Goal: Information Seeking & Learning: Learn about a topic

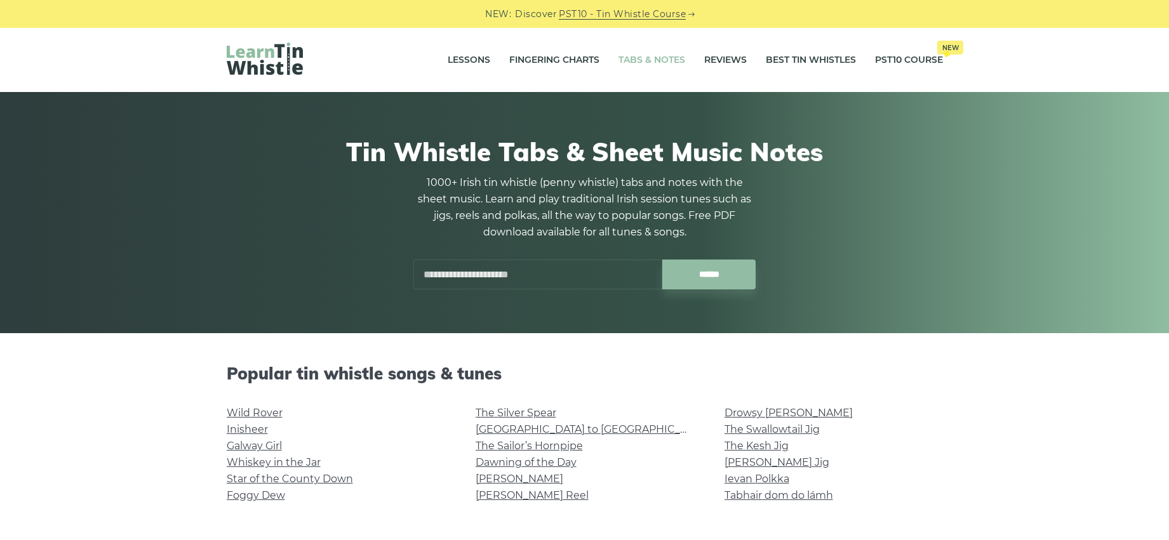
click at [550, 276] on input "text" at bounding box center [537, 275] width 249 height 30
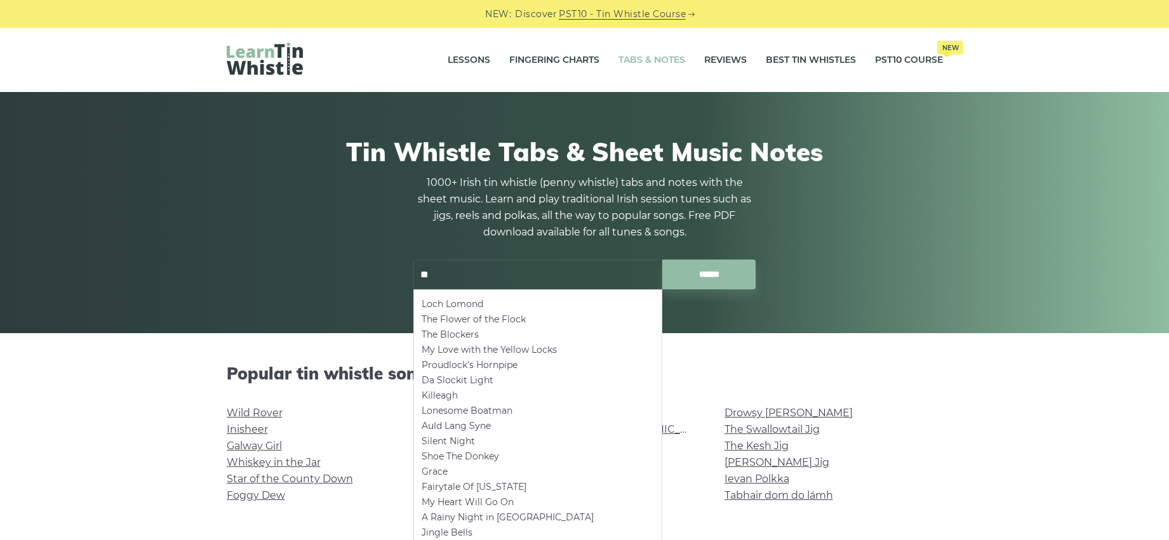
type input "*"
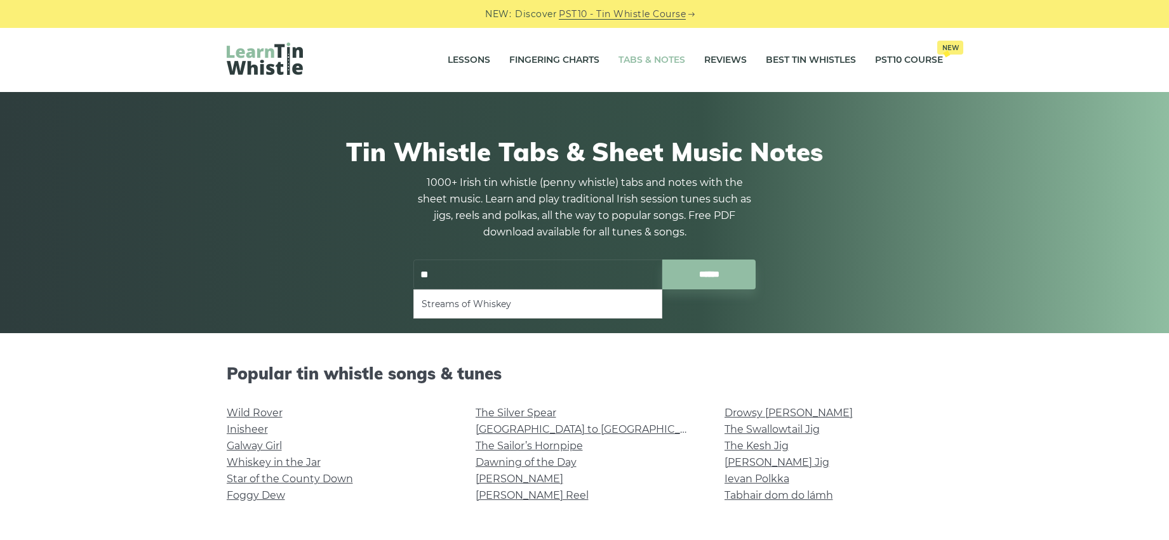
type input "*"
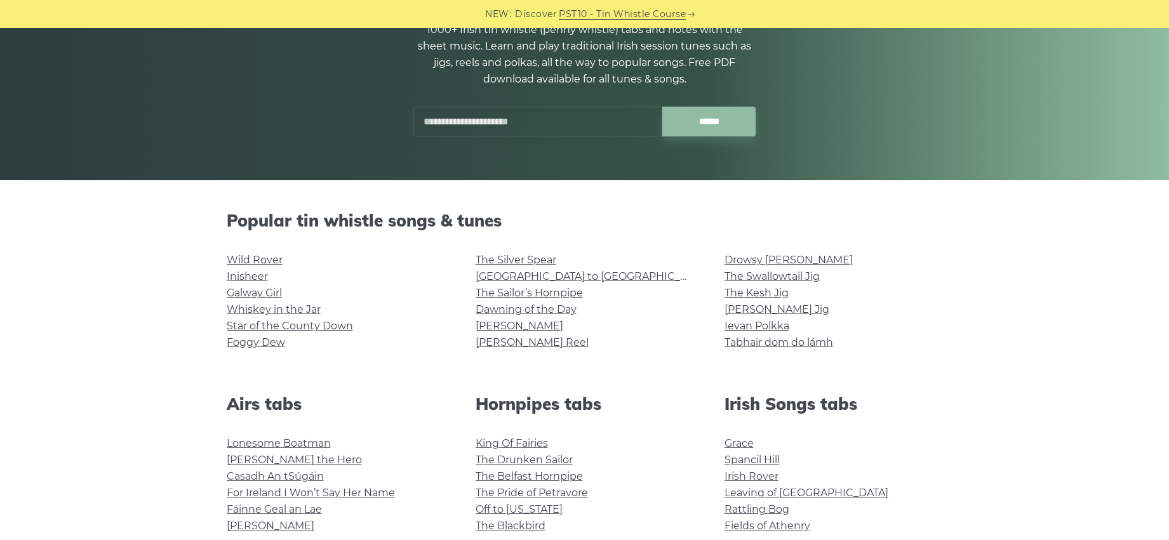
scroll to position [127, 0]
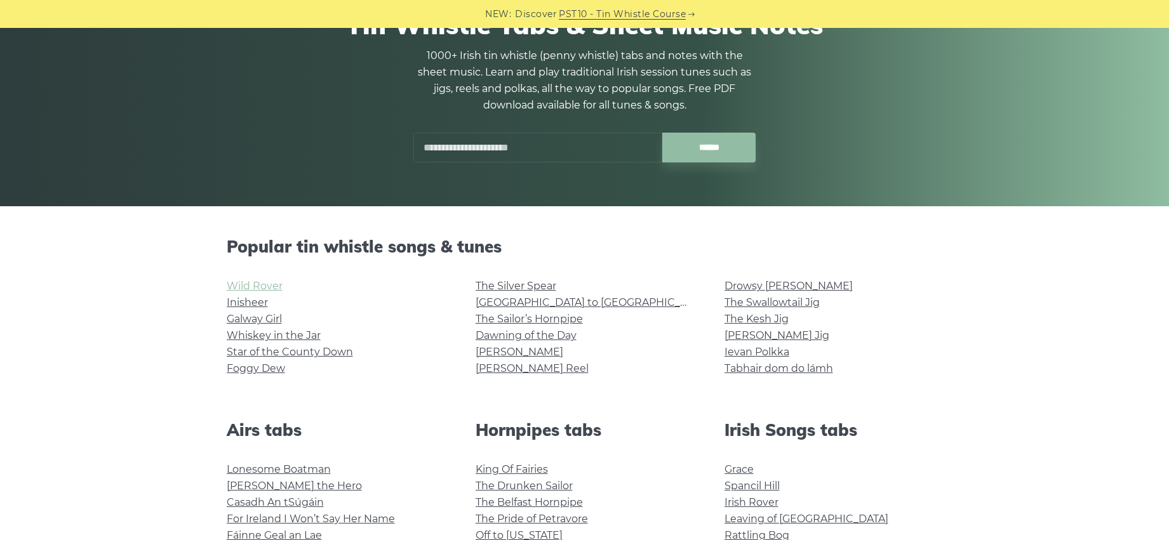
click at [251, 285] on link "Wild Rover" at bounding box center [255, 286] width 56 height 12
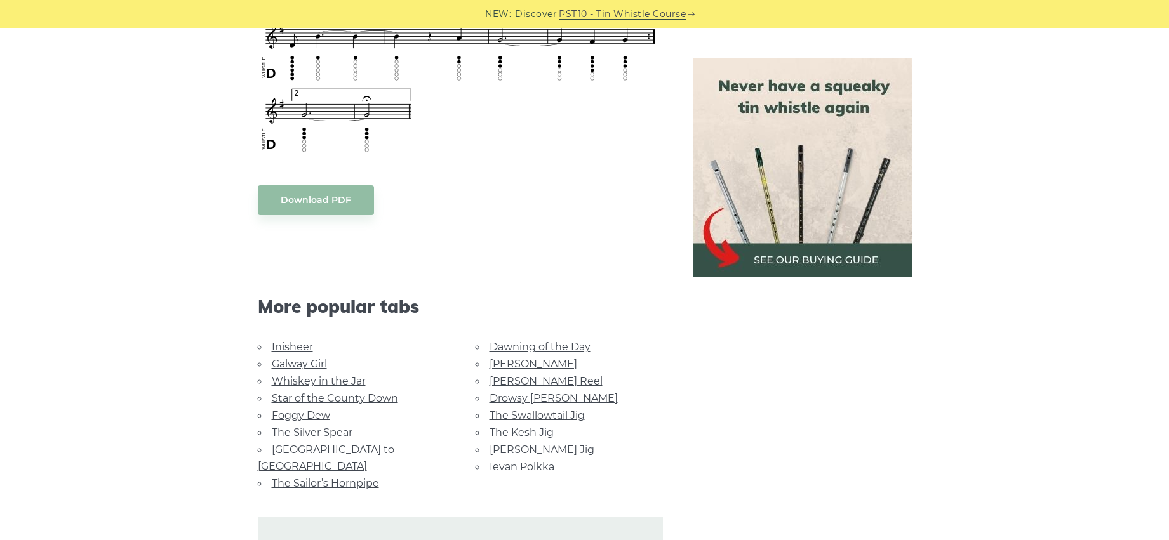
scroll to position [1016, 0]
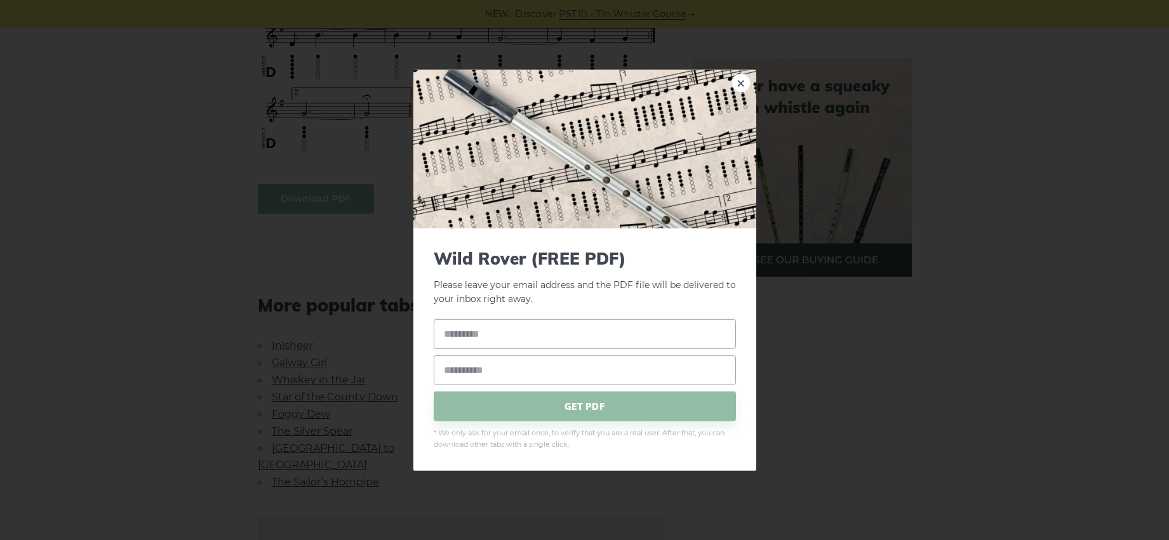
click at [329, 196] on body "NEW: Discover PST10 - Tin Whistle Course Lessons Fingering Charts Tabs & Notes …" at bounding box center [584, 179] width 1169 height 2391
click at [740, 81] on link "×" at bounding box center [741, 82] width 19 height 19
click at [328, 196] on body "NEW: Discover PST10 - Tin Whistle Course Lessons Fingering Charts Tabs & Notes …" at bounding box center [584, 179] width 1169 height 2391
click at [745, 81] on link "×" at bounding box center [741, 82] width 19 height 19
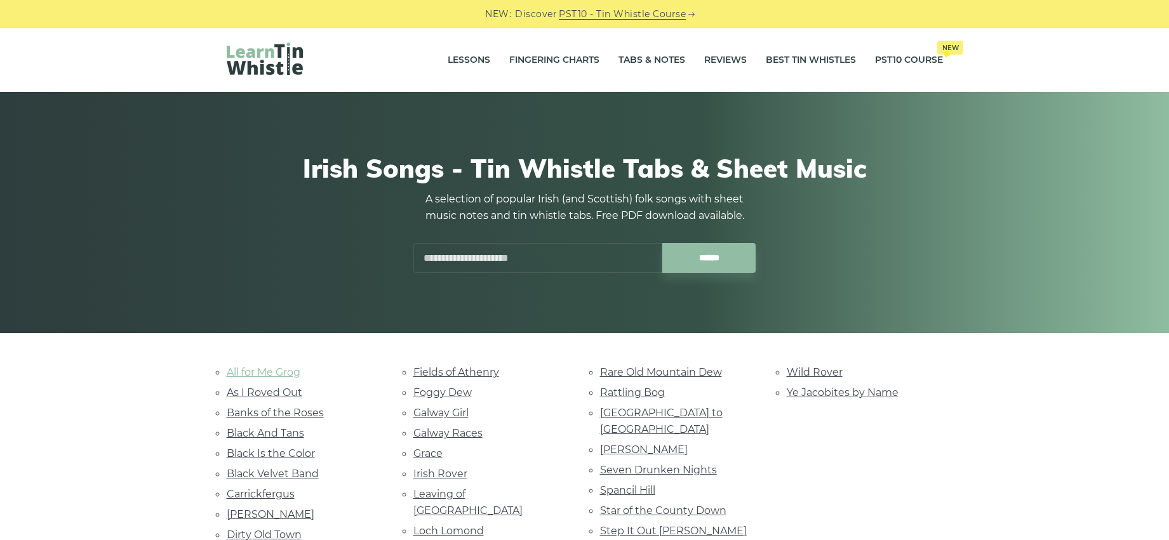
click at [263, 371] on link "All for Me Grog" at bounding box center [264, 372] width 74 height 12
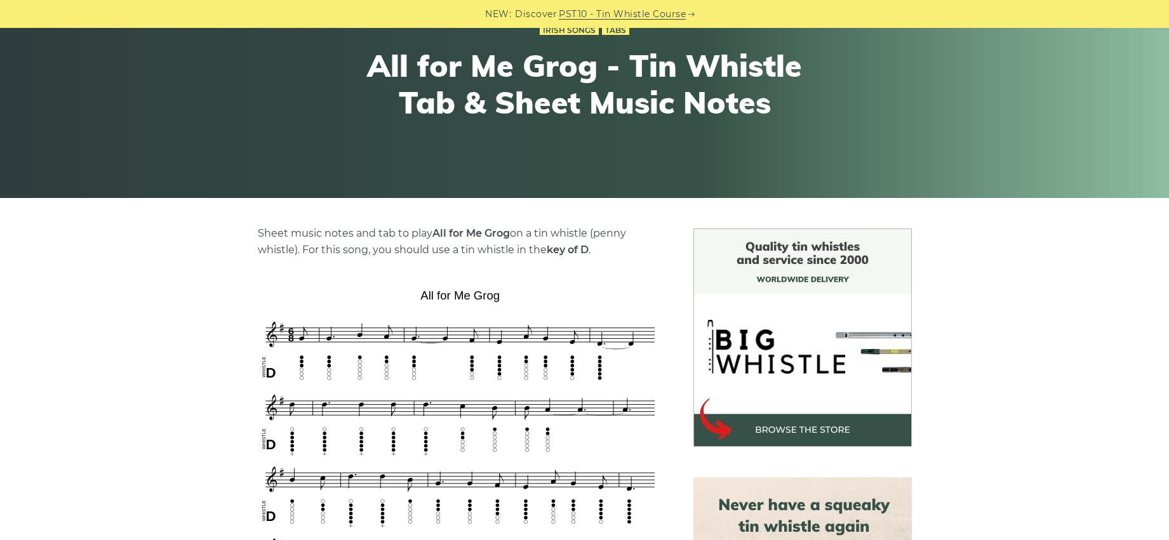
scroll to position [127, 0]
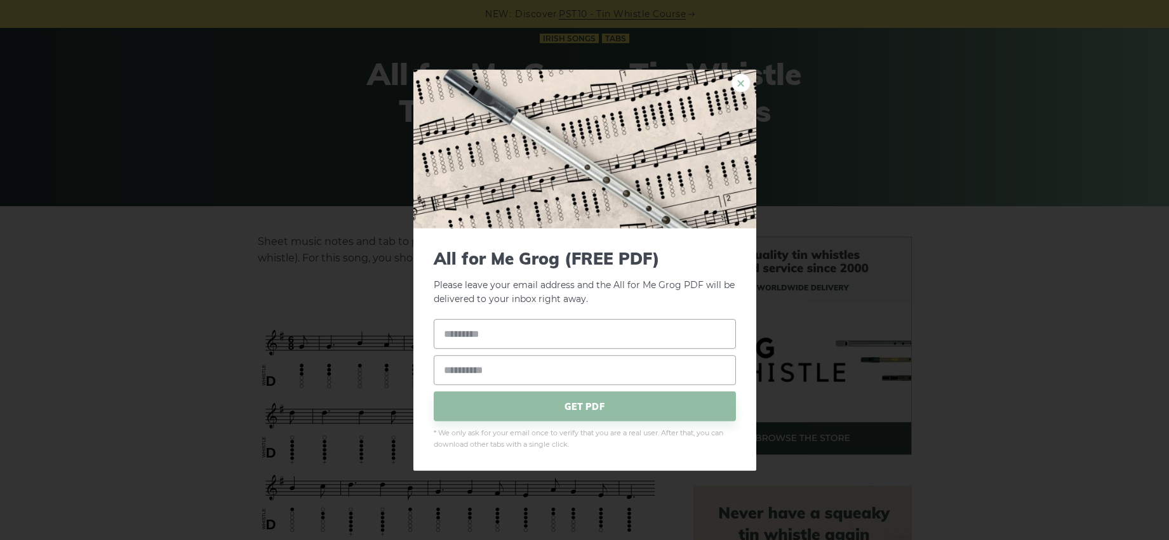
drag, startPoint x: 608, startPoint y: 300, endPoint x: 741, endPoint y: 81, distance: 256.1
click at [741, 81] on link "×" at bounding box center [741, 82] width 19 height 19
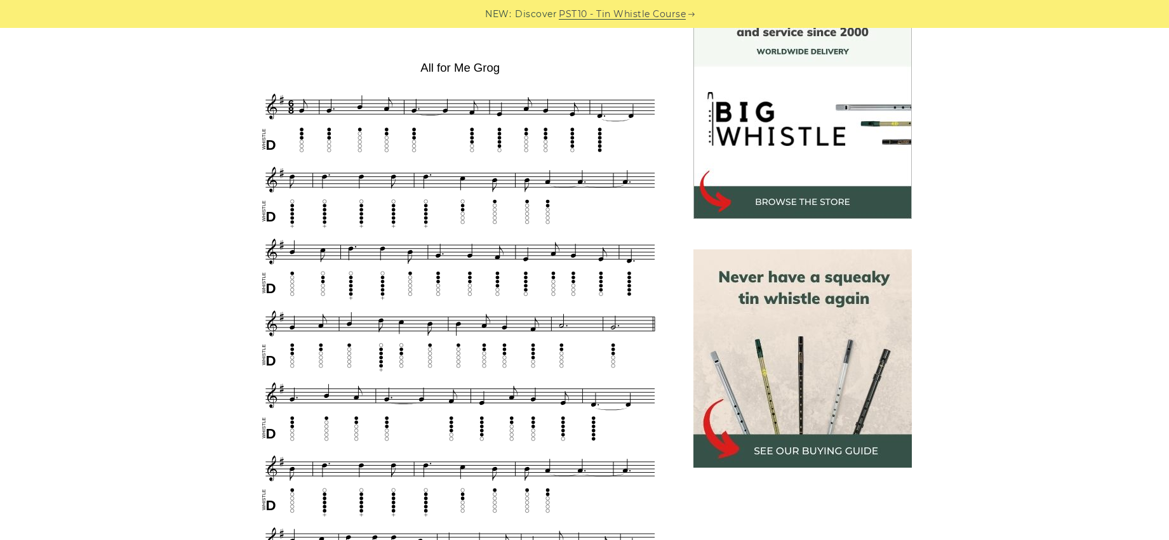
scroll to position [254, 0]
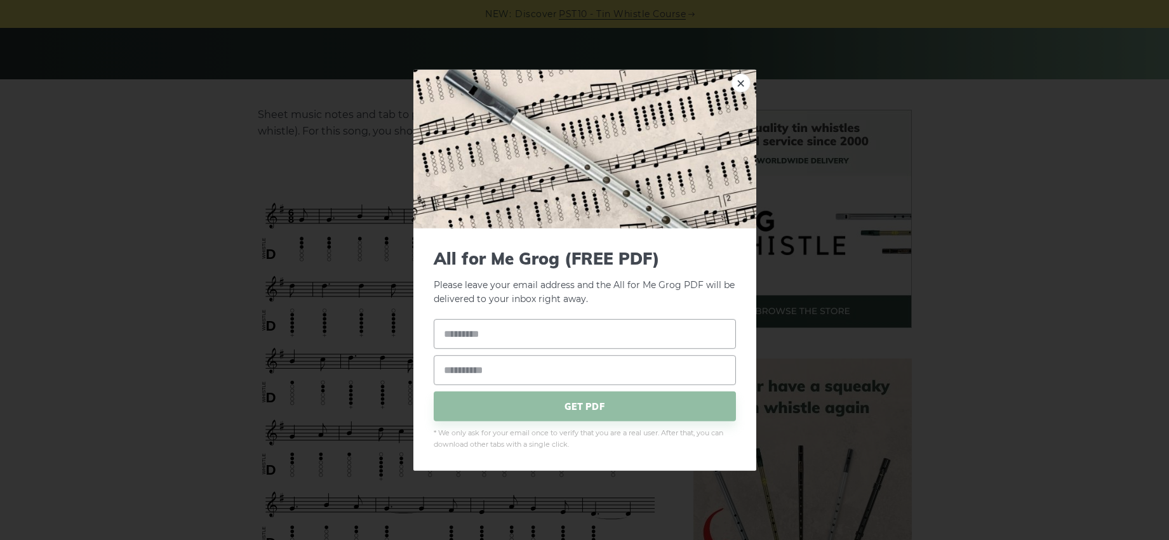
drag, startPoint x: 640, startPoint y: 175, endPoint x: 647, endPoint y: 173, distance: 7.2
click at [647, 173] on img at bounding box center [584, 148] width 343 height 159
click at [812, 179] on div "× All for Me Grog (FREE PDF) Please leave your email address and the All for Me…" at bounding box center [584, 270] width 1169 height 540
click at [740, 80] on link "×" at bounding box center [741, 82] width 19 height 19
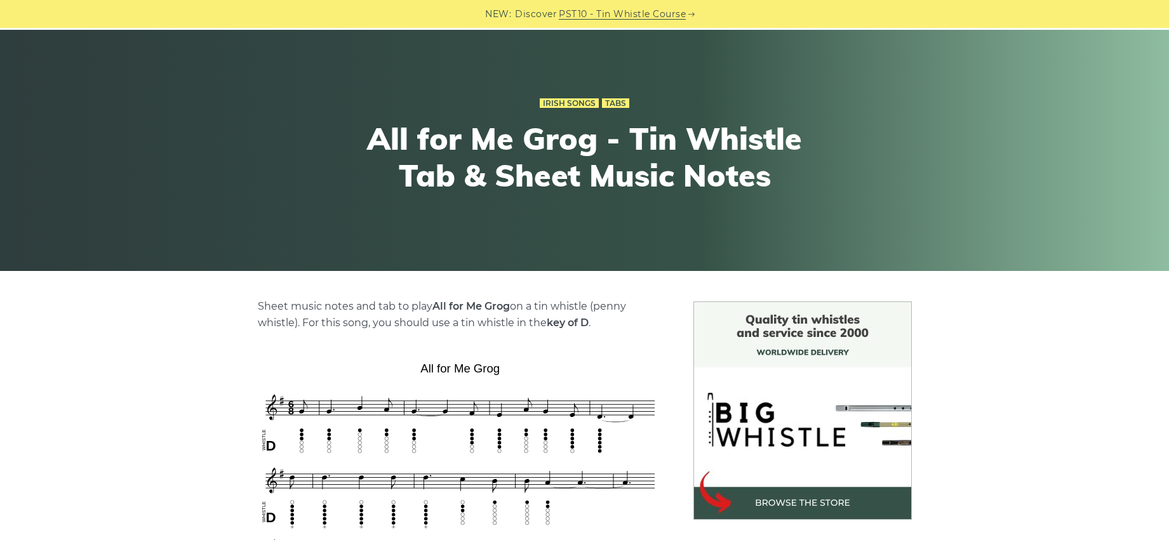
scroll to position [0, 0]
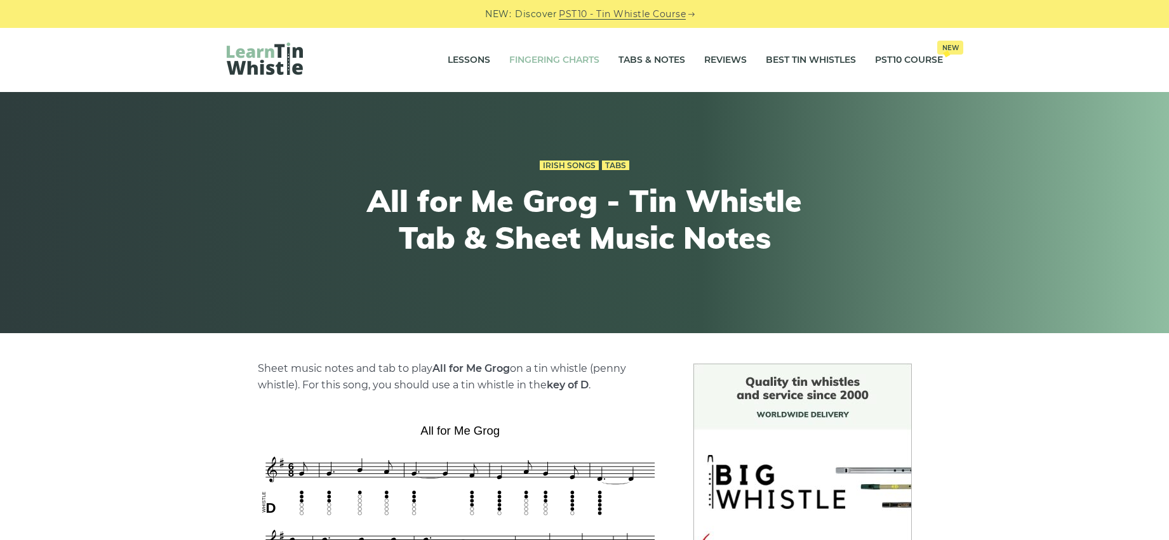
click at [561, 54] on link "Fingering Charts" at bounding box center [554, 60] width 90 height 32
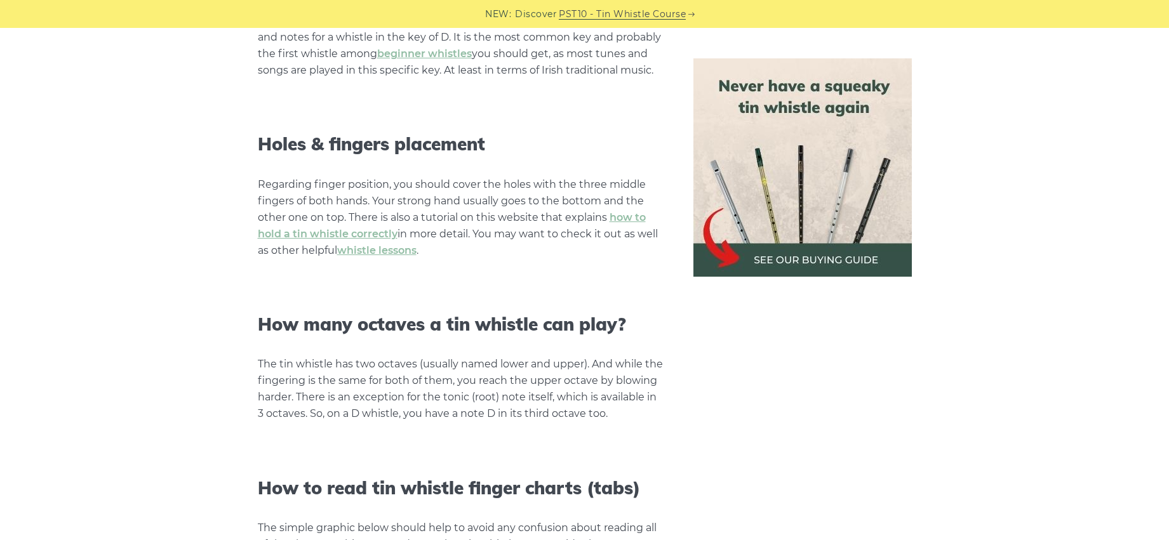
scroll to position [953, 0]
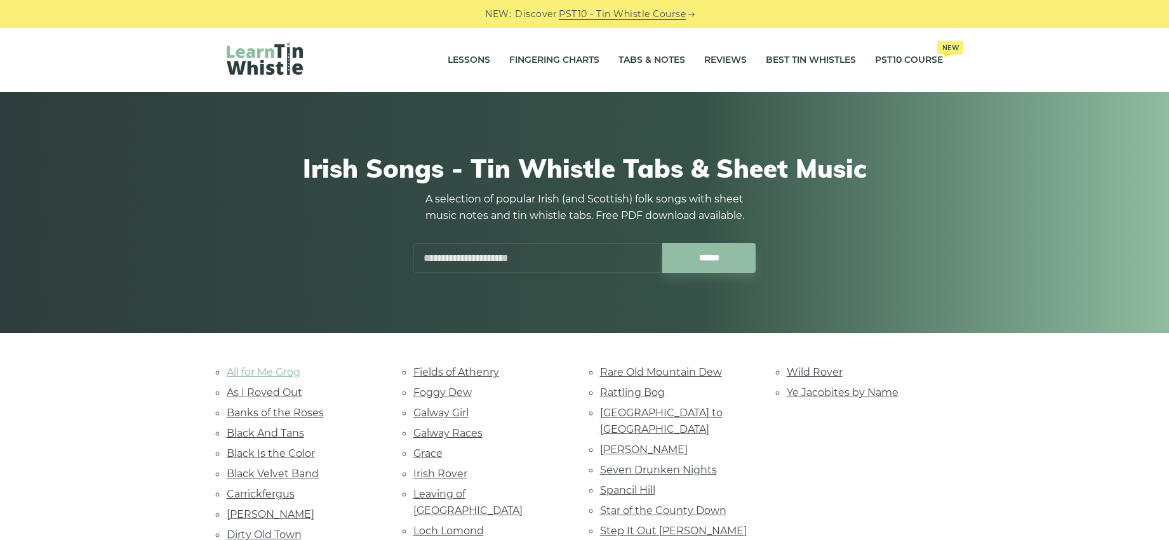
click at [260, 375] on link "All for Me Grog" at bounding box center [264, 372] width 74 height 12
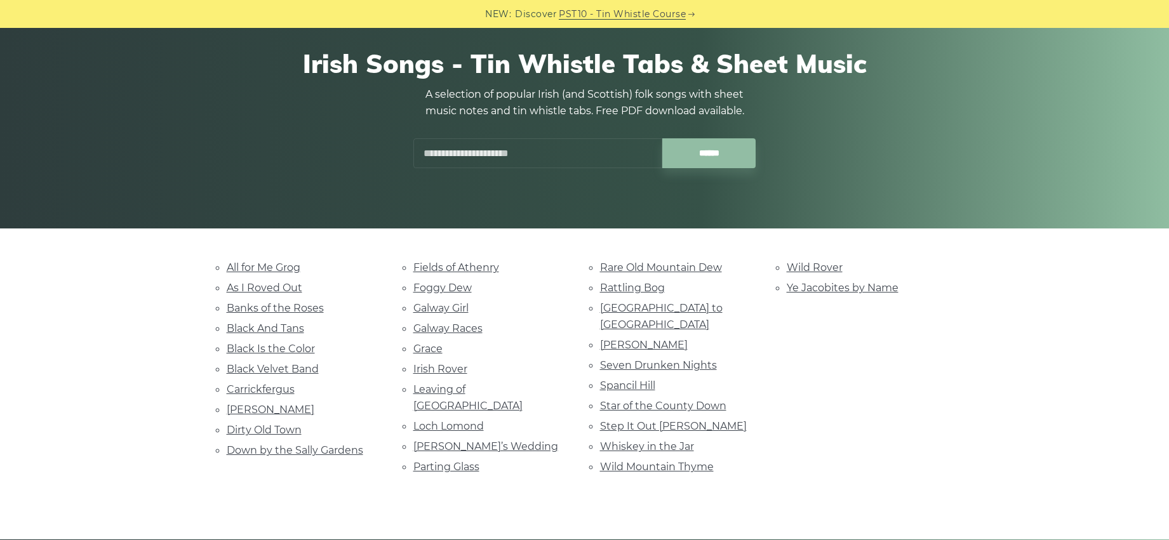
scroll to position [127, 0]
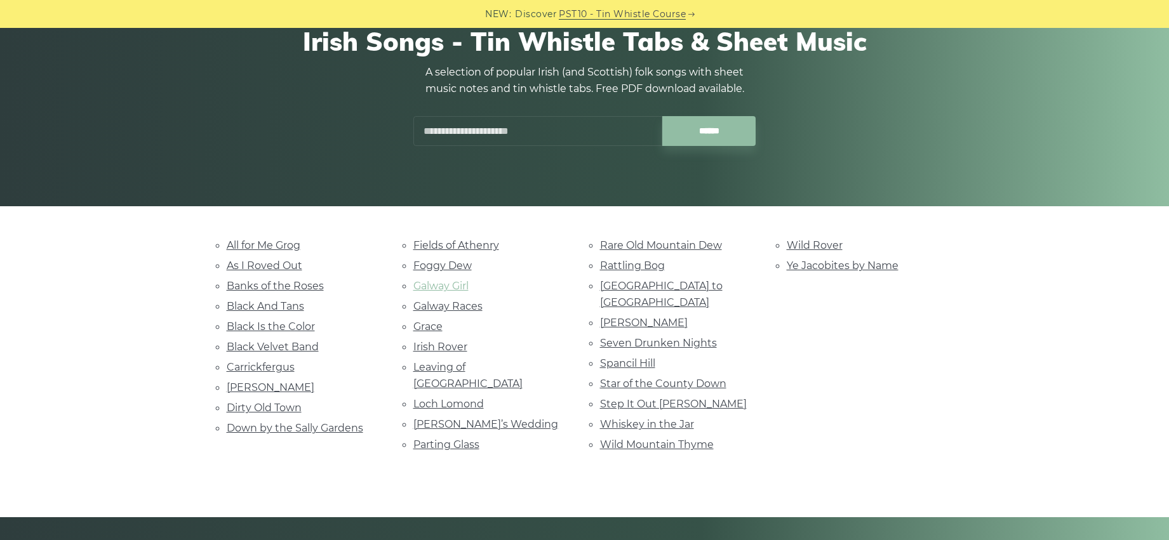
click at [453, 283] on link "Galway Girl" at bounding box center [440, 286] width 55 height 12
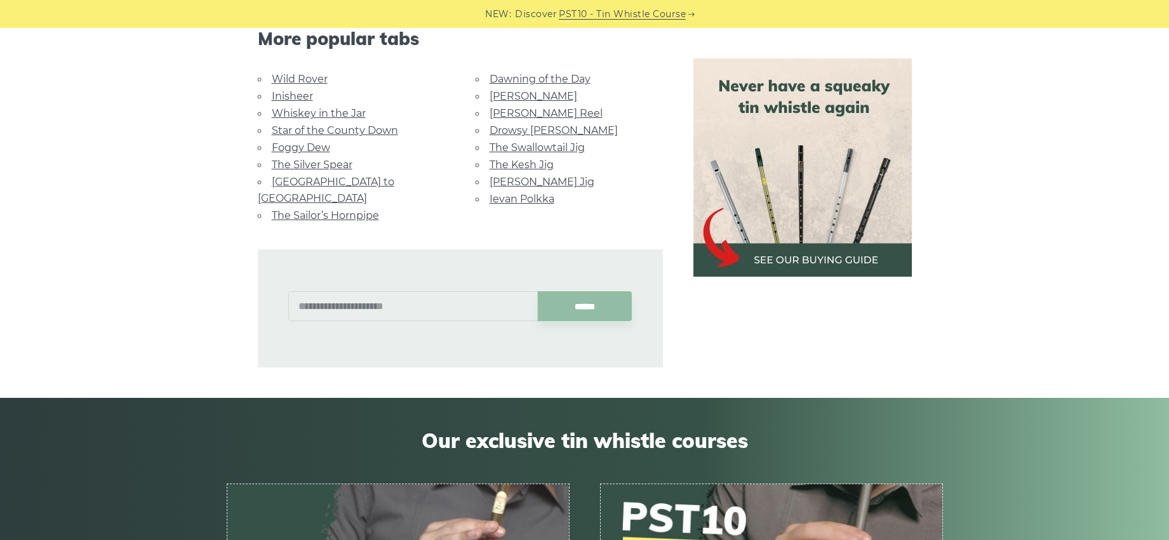
scroll to position [953, 0]
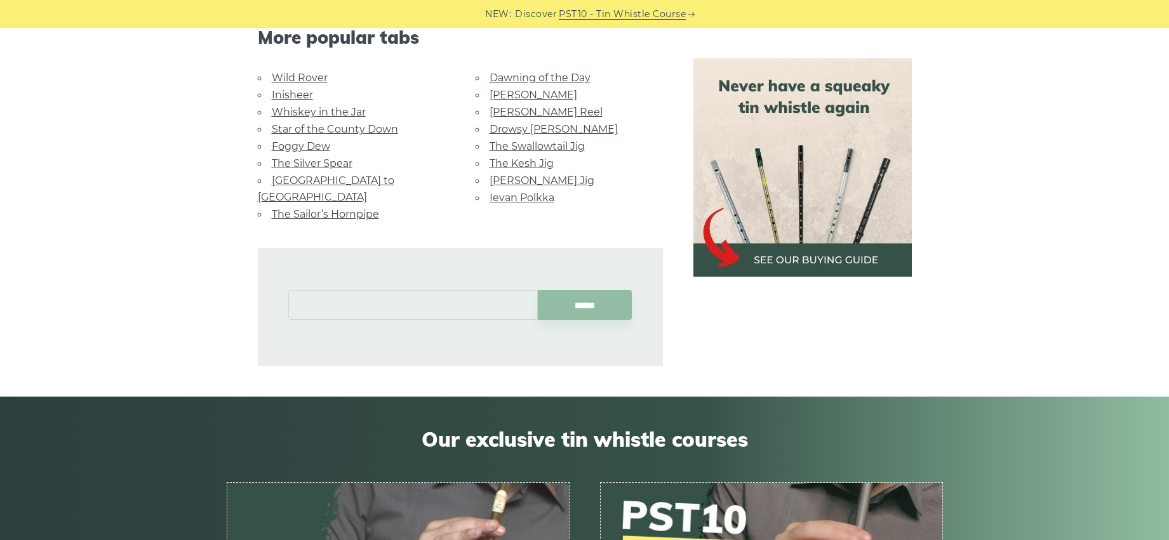
click at [303, 290] on input "text" at bounding box center [413, 305] width 250 height 30
type input "*"
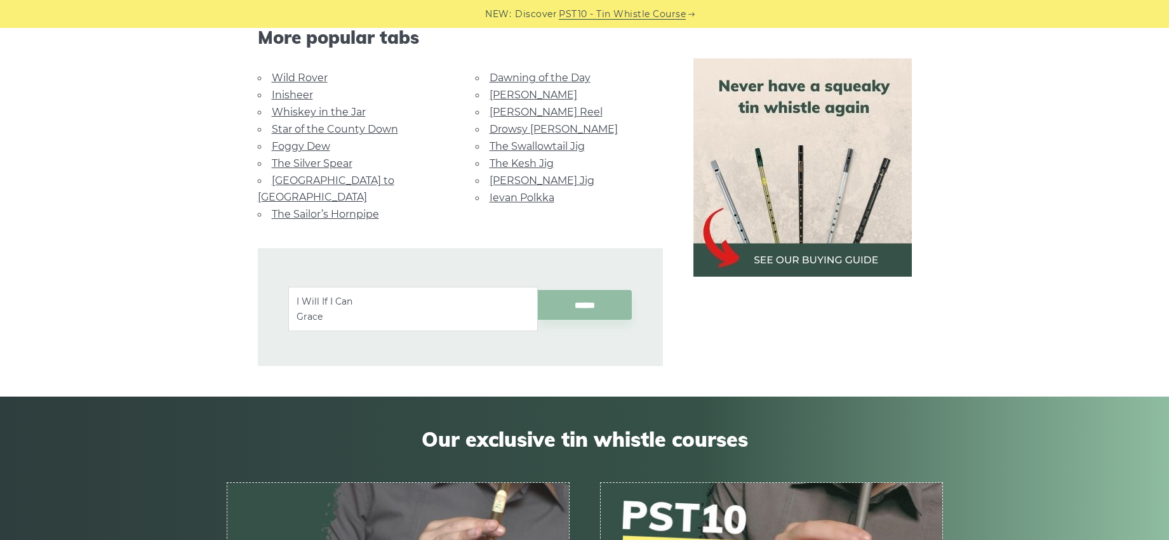
type input "*"
type input "**********"
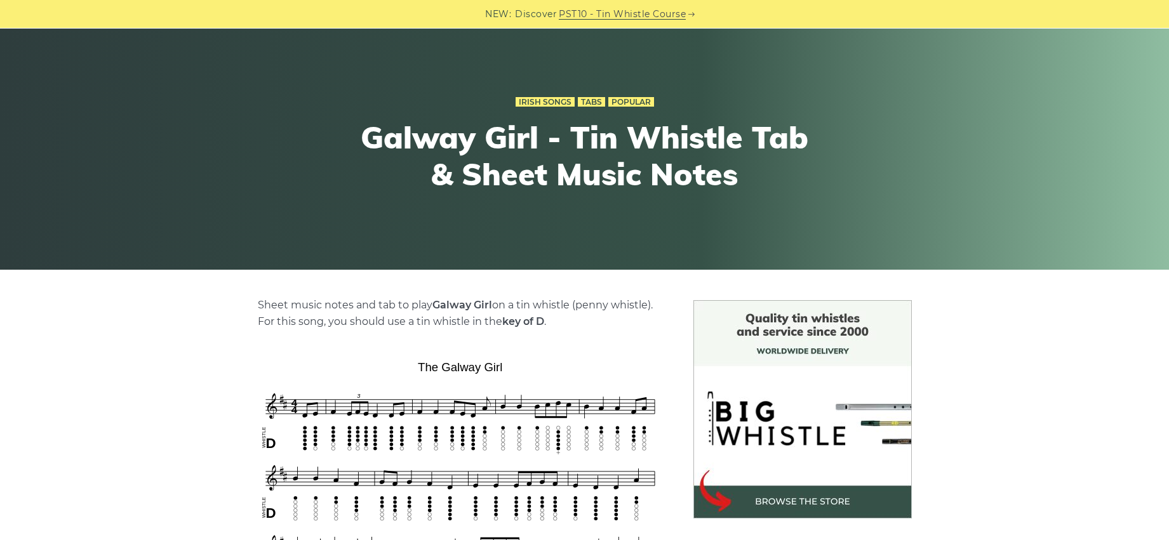
scroll to position [0, 0]
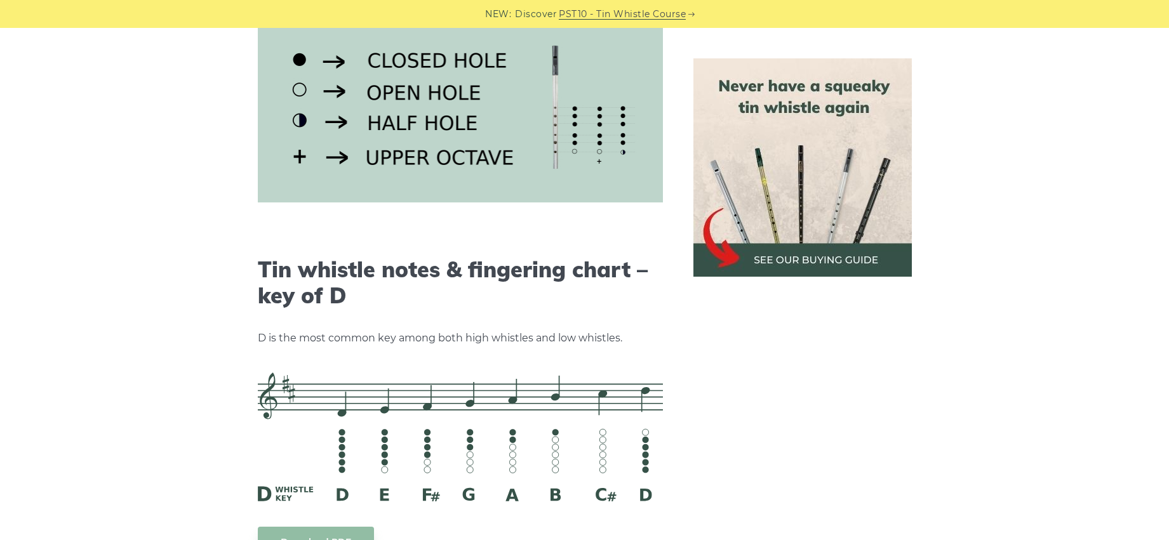
scroll to position [1969, 0]
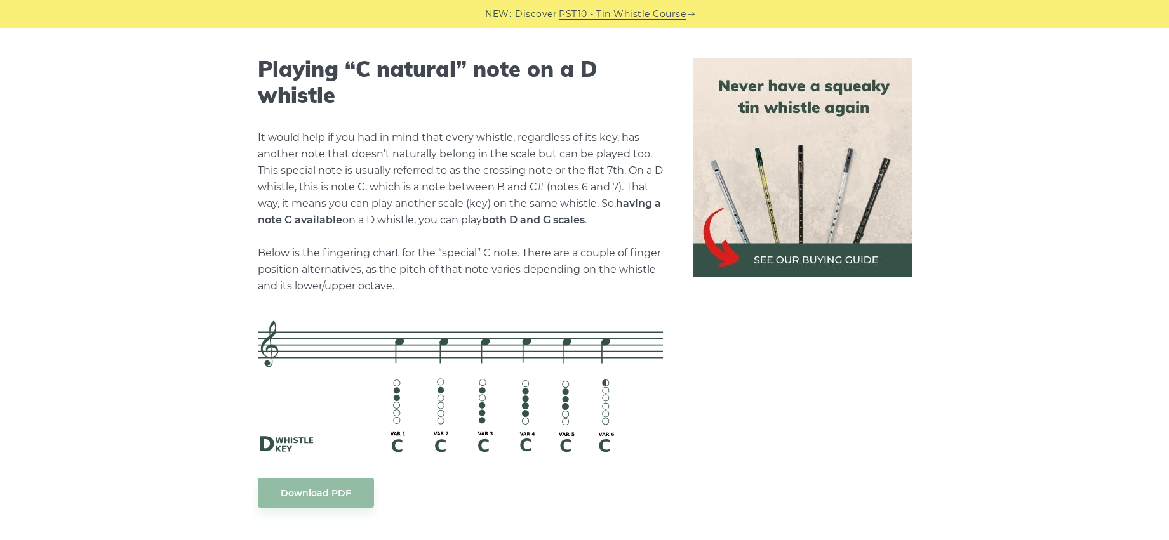
scroll to position [2667, 0]
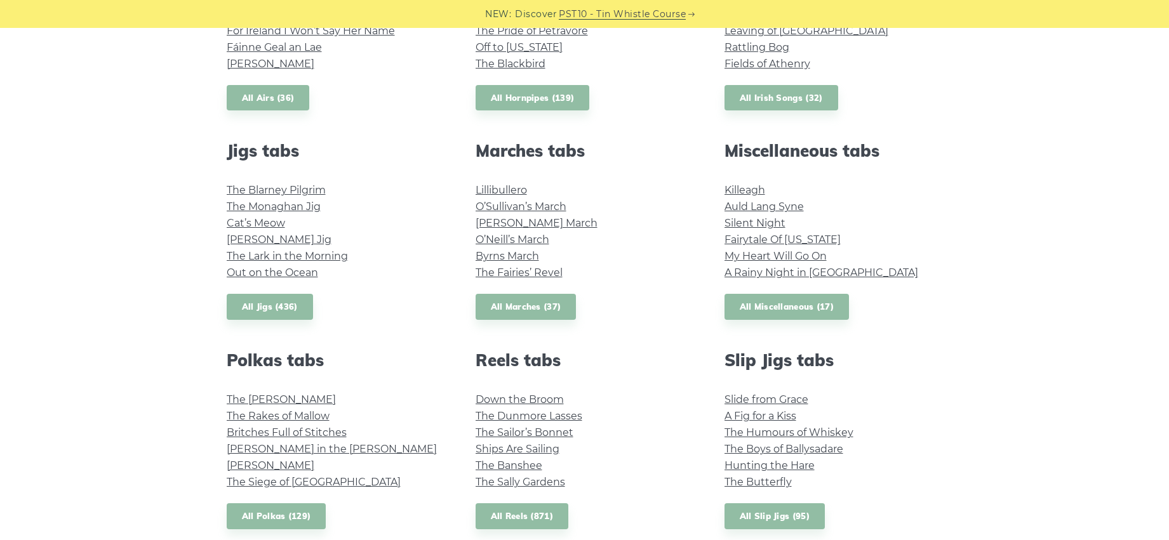
scroll to position [635, 0]
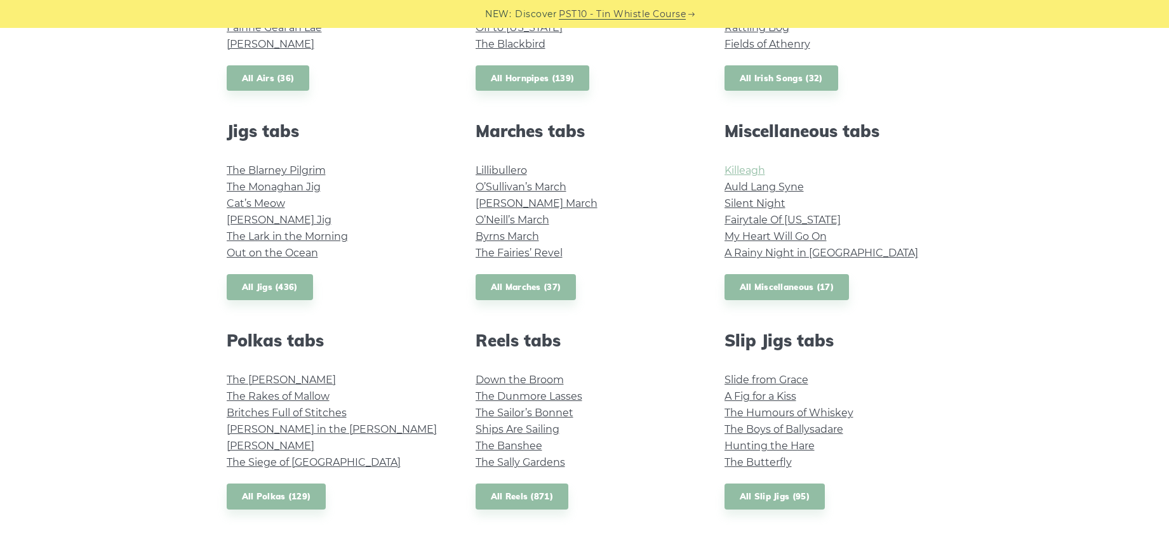
click at [747, 170] on link "Killeagh" at bounding box center [745, 170] width 41 height 12
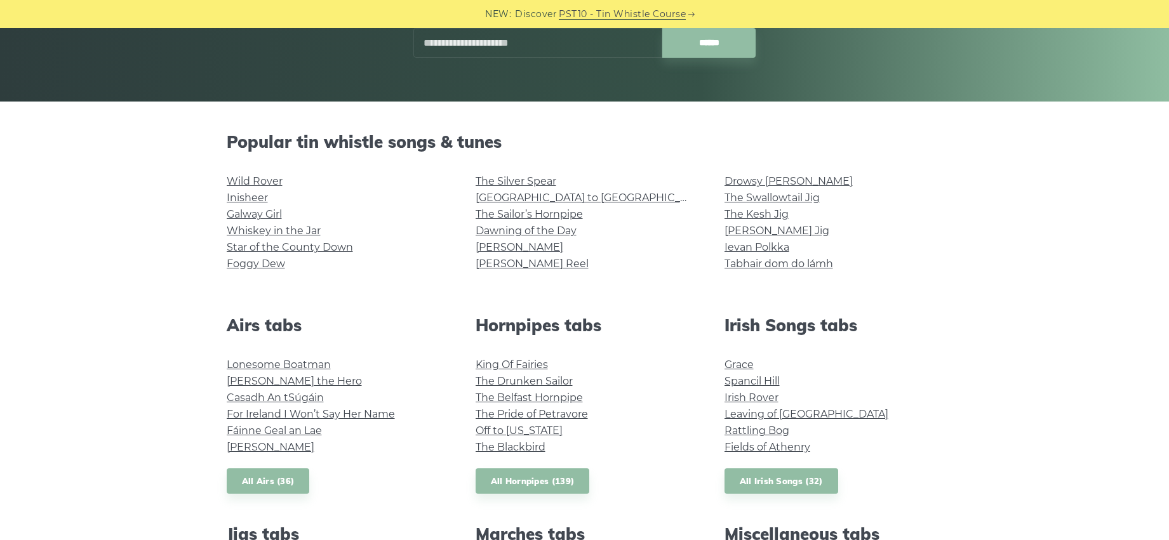
scroll to position [254, 0]
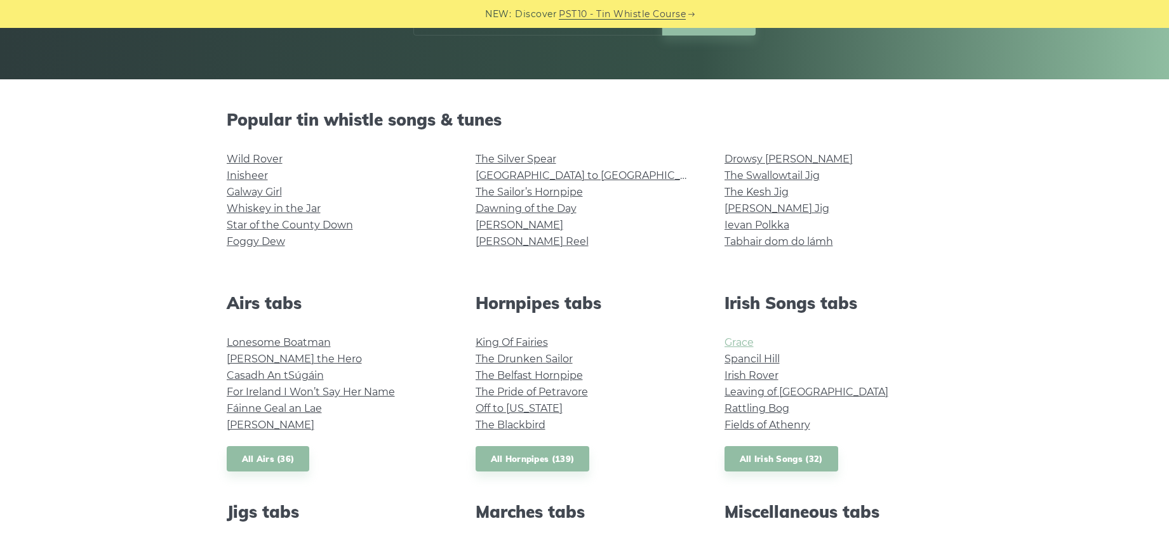
click at [740, 340] on link "Grace" at bounding box center [739, 343] width 29 height 12
click at [739, 338] on link "Grace" at bounding box center [739, 343] width 29 height 12
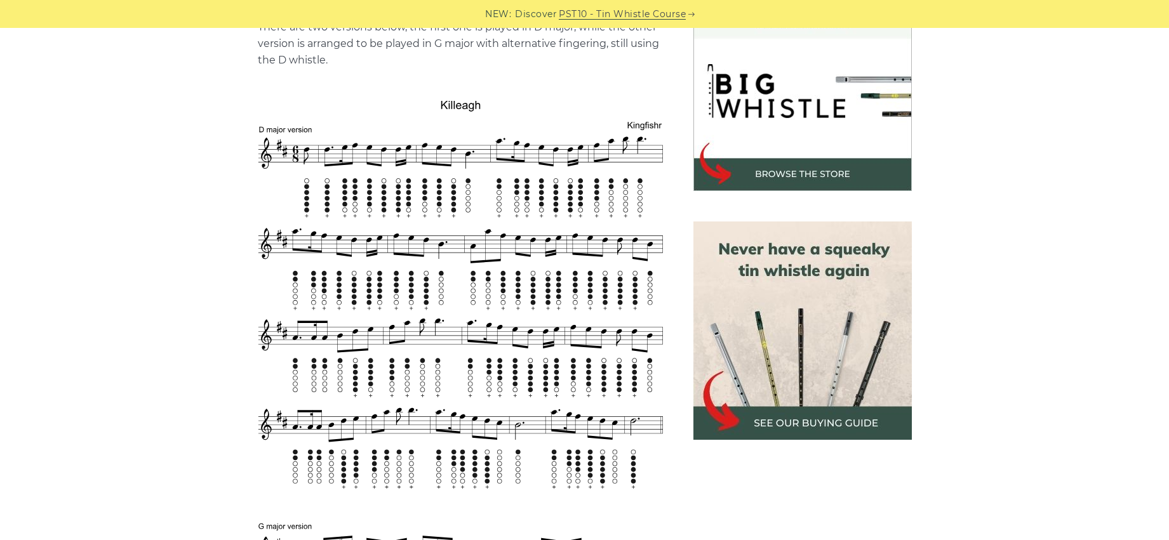
scroll to position [254, 0]
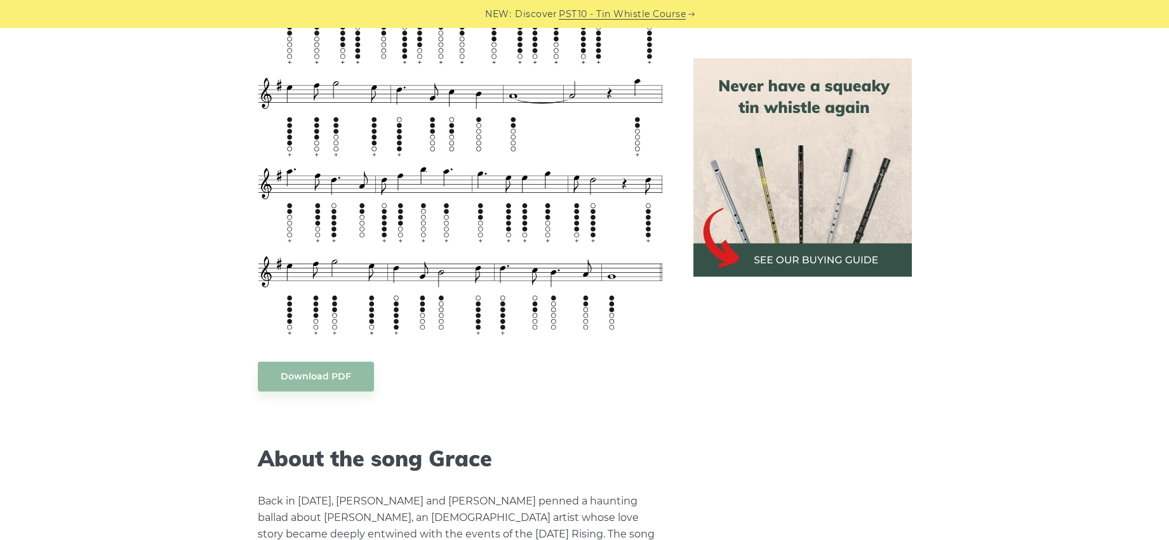
scroll to position [1651, 0]
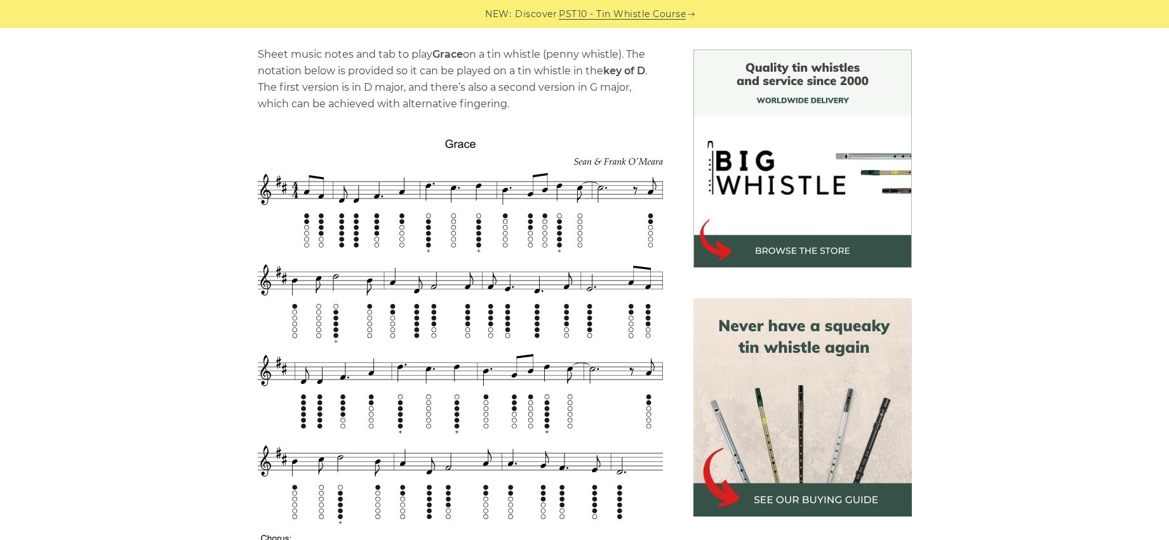
scroll to position [254, 0]
